Goal: Task Accomplishment & Management: Use online tool/utility

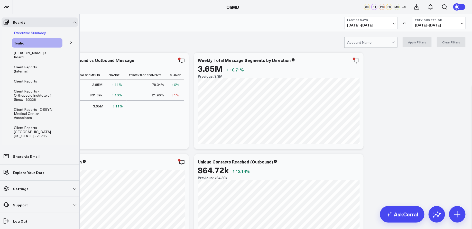
click at [39, 32] on span "Executive Summary" at bounding box center [30, 32] width 32 height 5
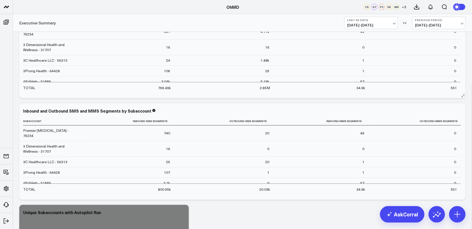
scroll to position [88, 0]
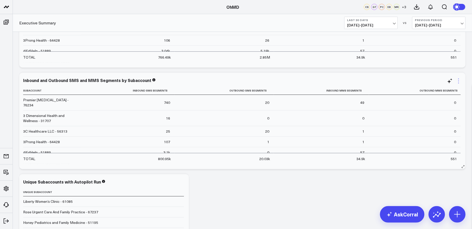
click at [378, 81] on icon at bounding box center [459, 81] width 6 height 6
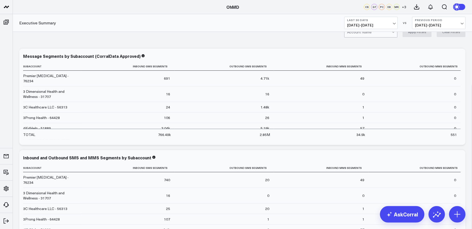
scroll to position [11, 0]
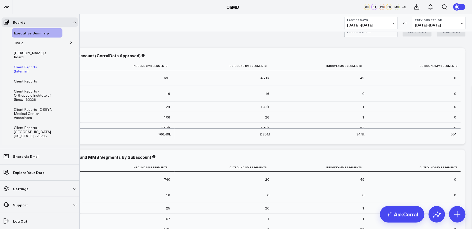
click at [37, 65] on span "Client Reports (Internal)" at bounding box center [25, 69] width 23 height 9
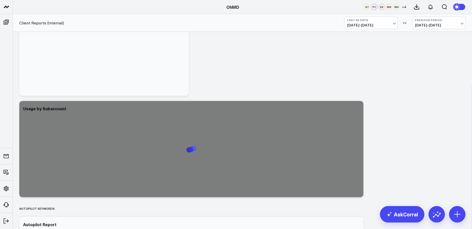
scroll to position [169, 0]
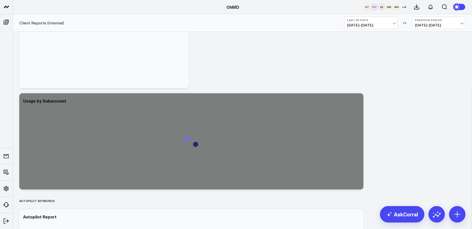
click at [378, 24] on span "[DATE] - [DATE]" at bounding box center [371, 25] width 48 height 4
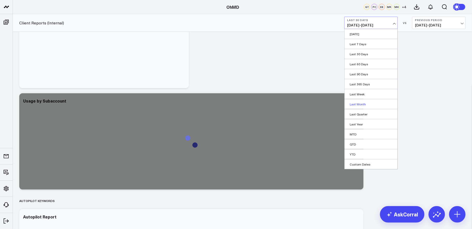
click at [367, 102] on link "Last Month" at bounding box center [371, 104] width 53 height 10
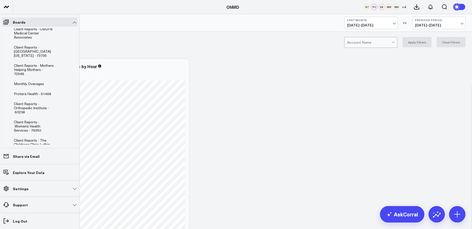
scroll to position [81, 0]
click at [38, 80] on span "Monthly Overages" at bounding box center [29, 82] width 30 height 5
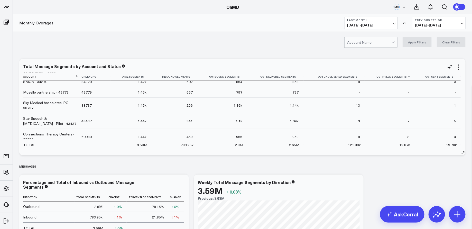
scroll to position [5128, 0]
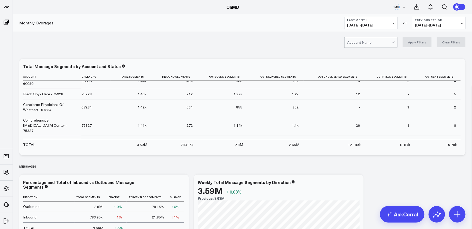
click at [378, 40] on div at bounding box center [394, 42] width 4 height 10
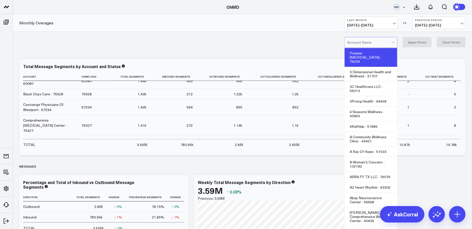
click at [366, 50] on div "Premier [MEDICAL_DATA] - 76234" at bounding box center [371, 57] width 53 height 19
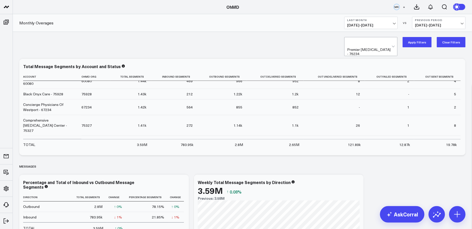
click at [378, 41] on button "Apply Filters" at bounding box center [417, 42] width 29 height 10
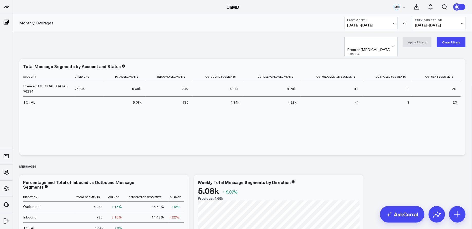
click at [378, 42] on button "Clear Filters" at bounding box center [451, 42] width 29 height 10
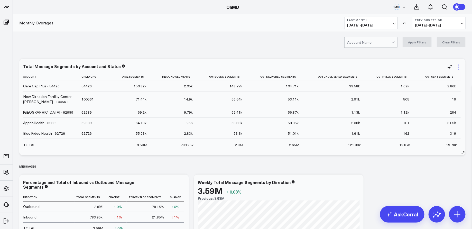
click at [378, 67] on icon at bounding box center [459, 67] width 6 height 6
